Goal: Information Seeking & Learning: Learn about a topic

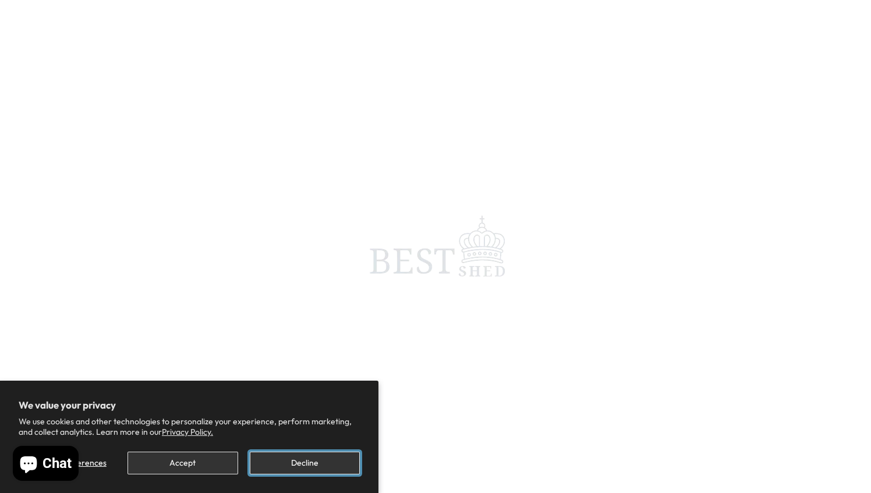
click at [300, 472] on button "Decline" at bounding box center [305, 463] width 110 height 23
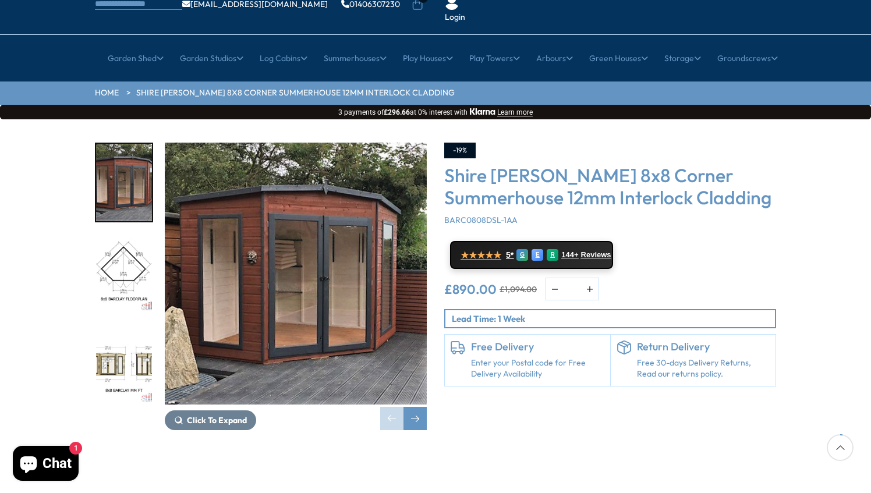
scroll to position [92, 0]
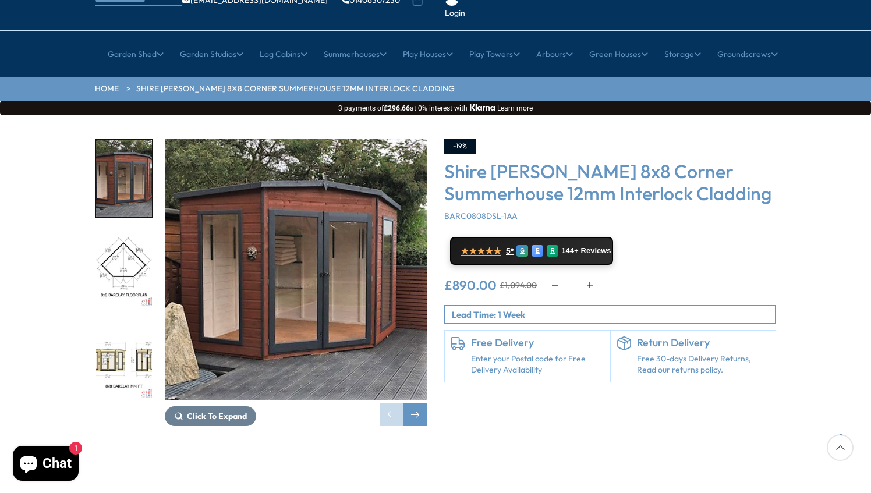
click at [290, 215] on img "1 / 14" at bounding box center [296, 270] width 262 height 262
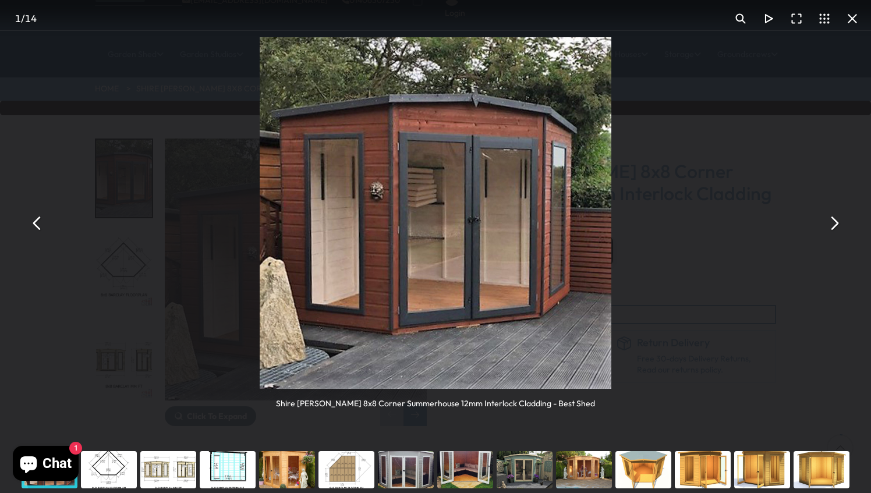
click at [835, 226] on button "You can close this modal content with the ESC key" at bounding box center [834, 224] width 28 height 28
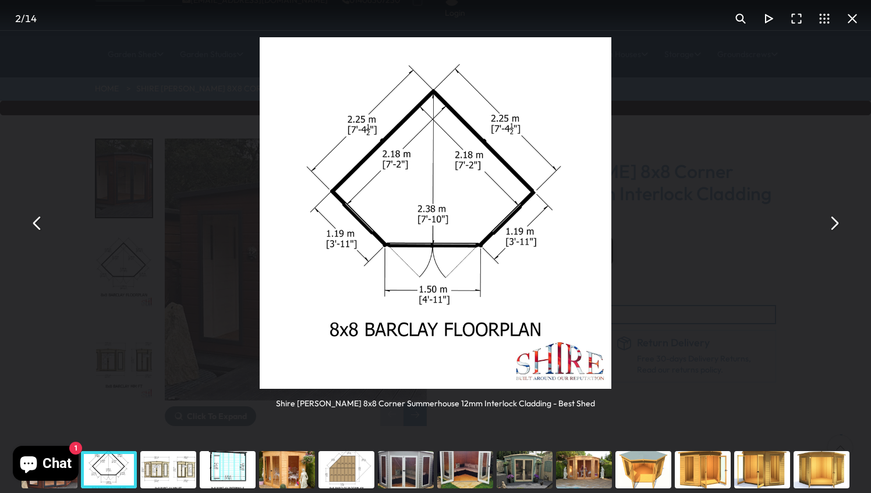
click at [835, 226] on button "You can close this modal content with the ESC key" at bounding box center [834, 224] width 28 height 28
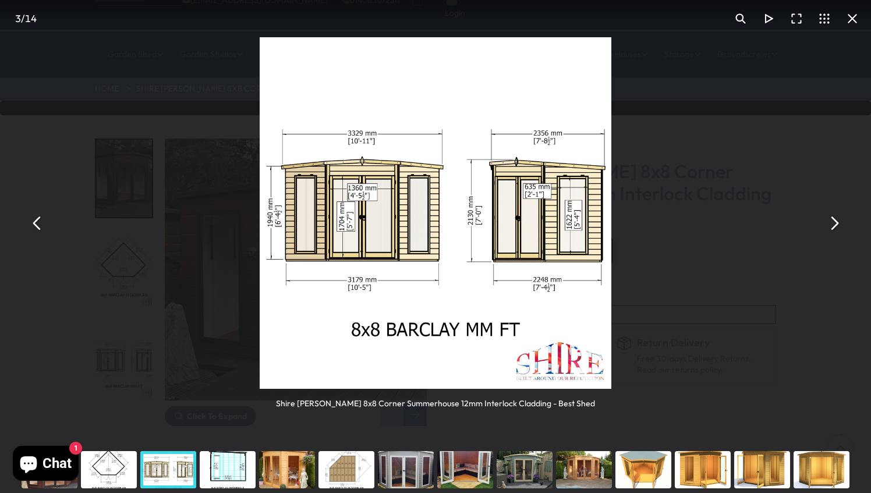
click at [835, 226] on button "You can close this modal content with the ESC key" at bounding box center [834, 224] width 28 height 28
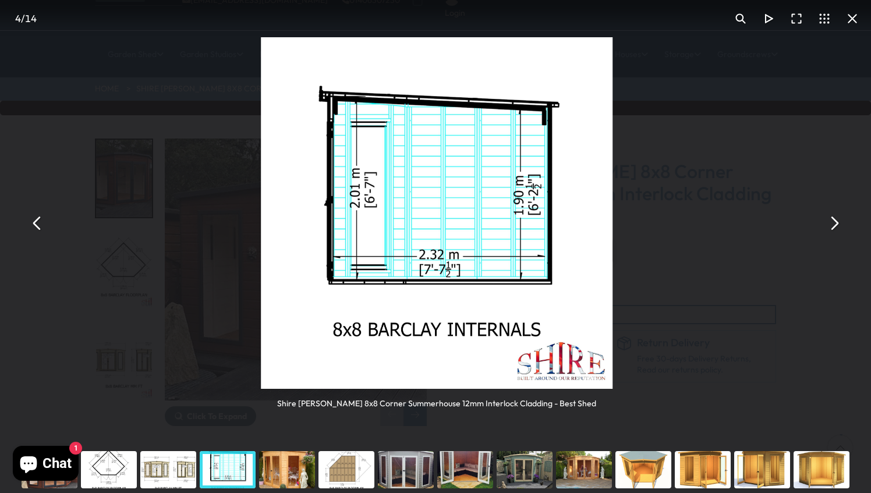
click at [835, 226] on button "You can close this modal content with the ESC key" at bounding box center [834, 224] width 28 height 28
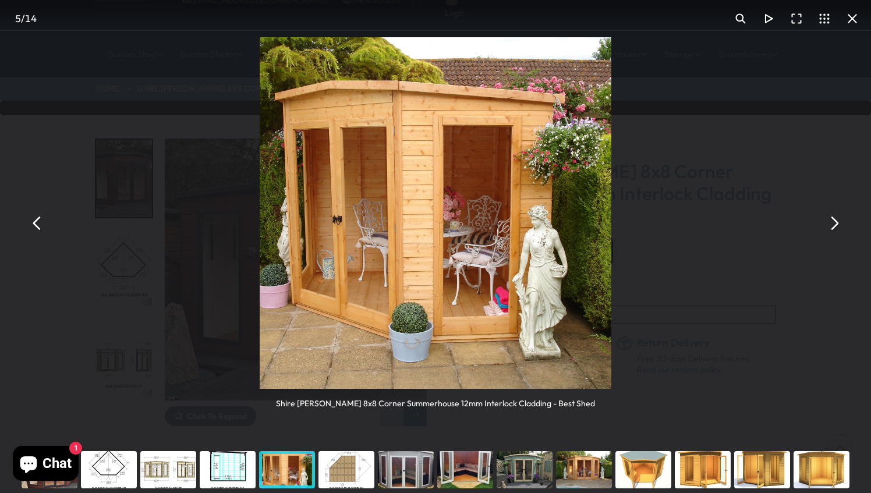
click at [834, 229] on button "You can close this modal content with the ESC key" at bounding box center [834, 224] width 28 height 28
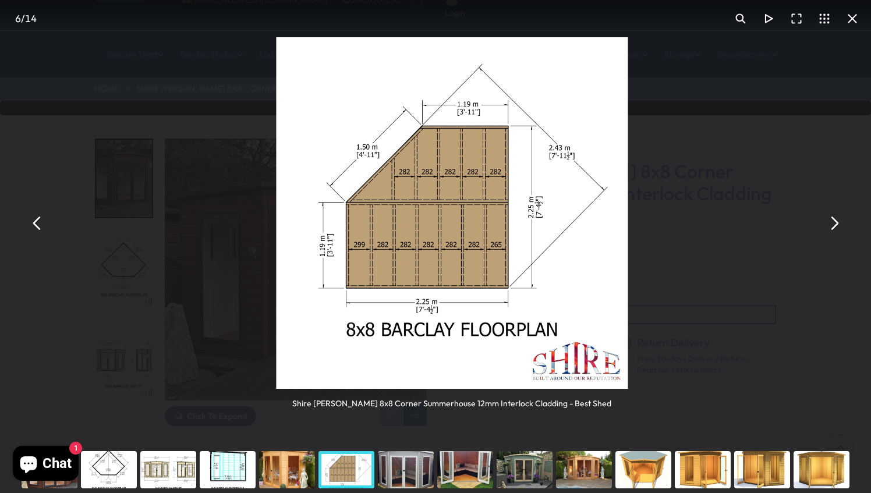
click at [834, 229] on button "You can close this modal content with the ESC key" at bounding box center [834, 224] width 28 height 28
